Goal: Task Accomplishment & Management: Complete application form

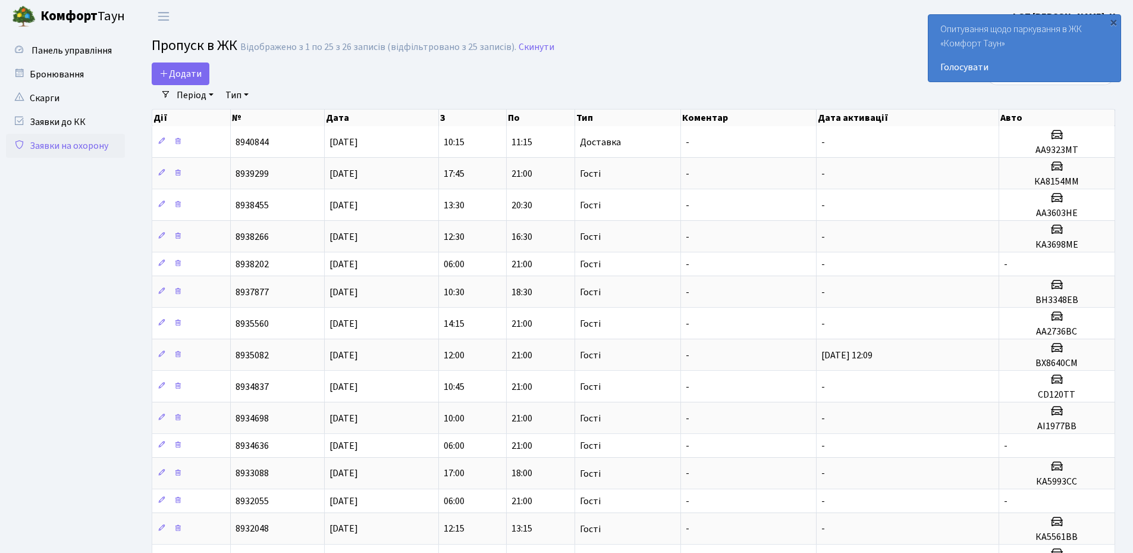
select select "25"
click at [180, 74] on span "Додати" at bounding box center [180, 73] width 42 height 13
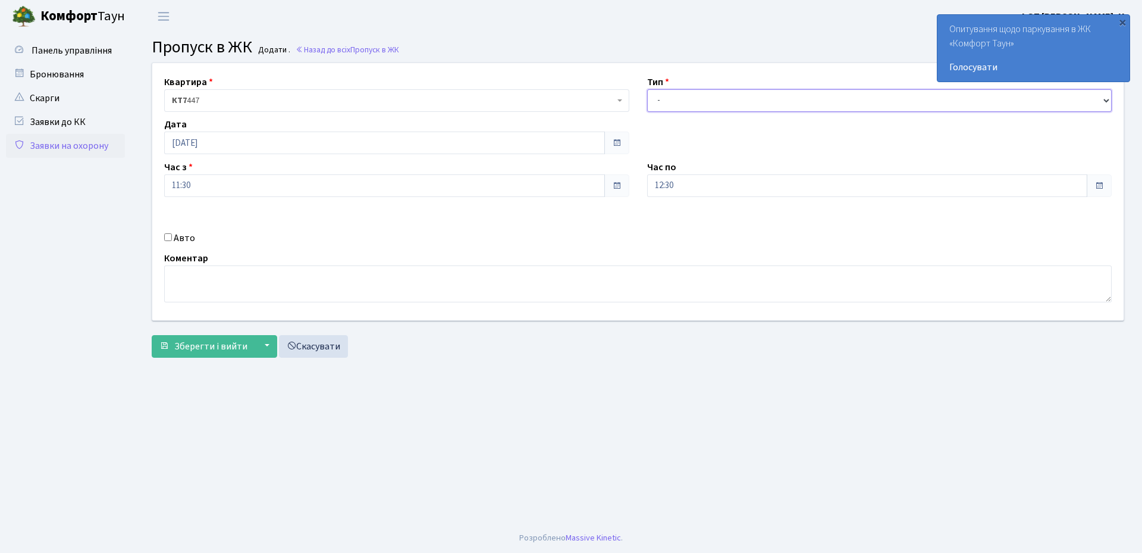
click at [684, 103] on select "- Доставка Таксі Гості Сервіс" at bounding box center [879, 100] width 465 height 23
select select "1"
click at [647, 89] on select "- Доставка Таксі Гості Сервіс" at bounding box center [879, 100] width 465 height 23
click at [170, 236] on input "Авто" at bounding box center [168, 237] width 8 height 8
checkbox input "true"
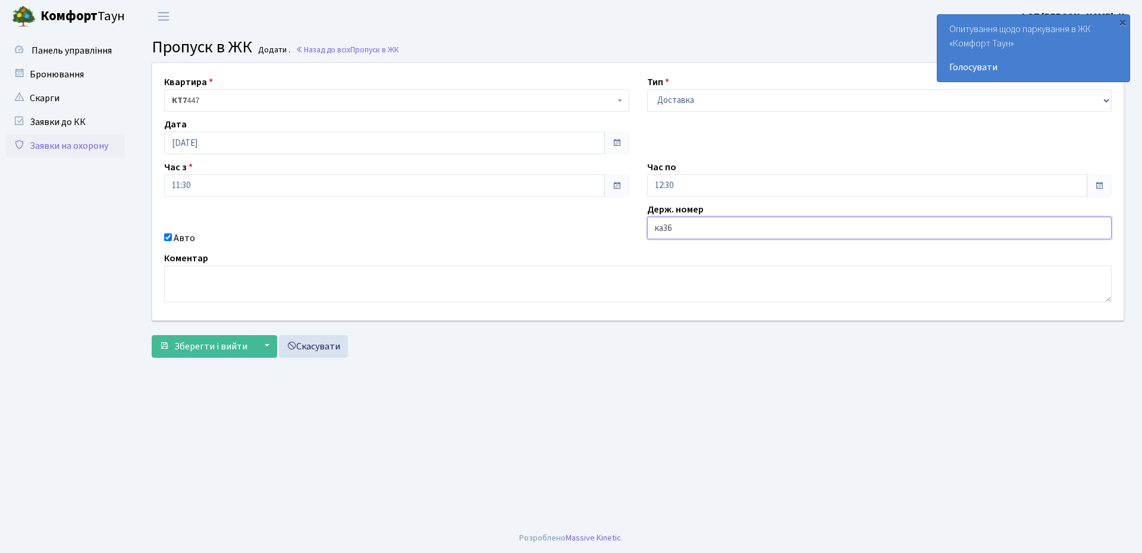
type input "КА3604МЕ"
click at [202, 348] on span "Зберегти і вийти" at bounding box center [210, 346] width 73 height 13
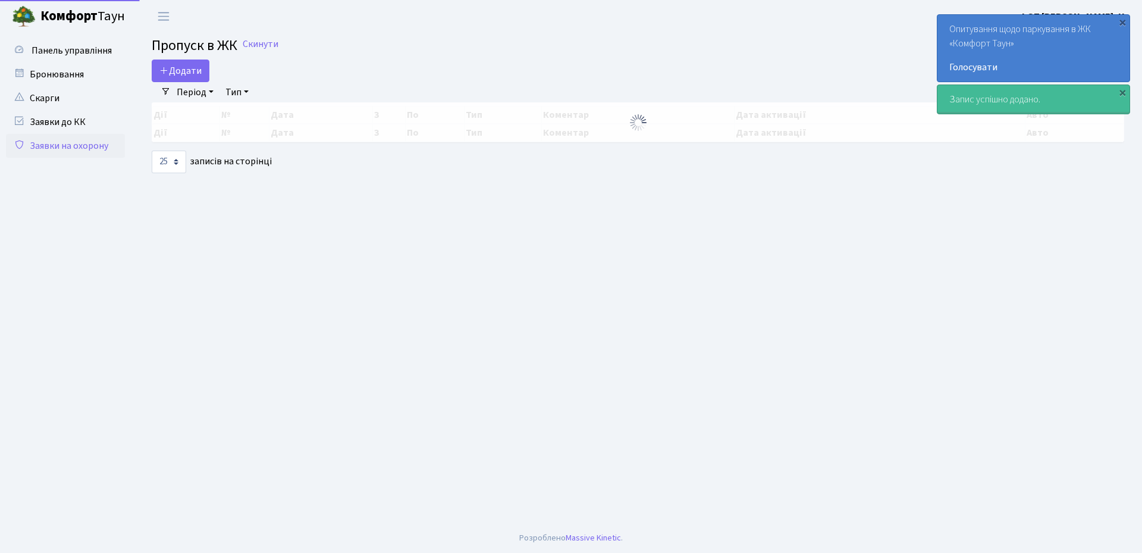
select select "25"
